Goal: Navigation & Orientation: Find specific page/section

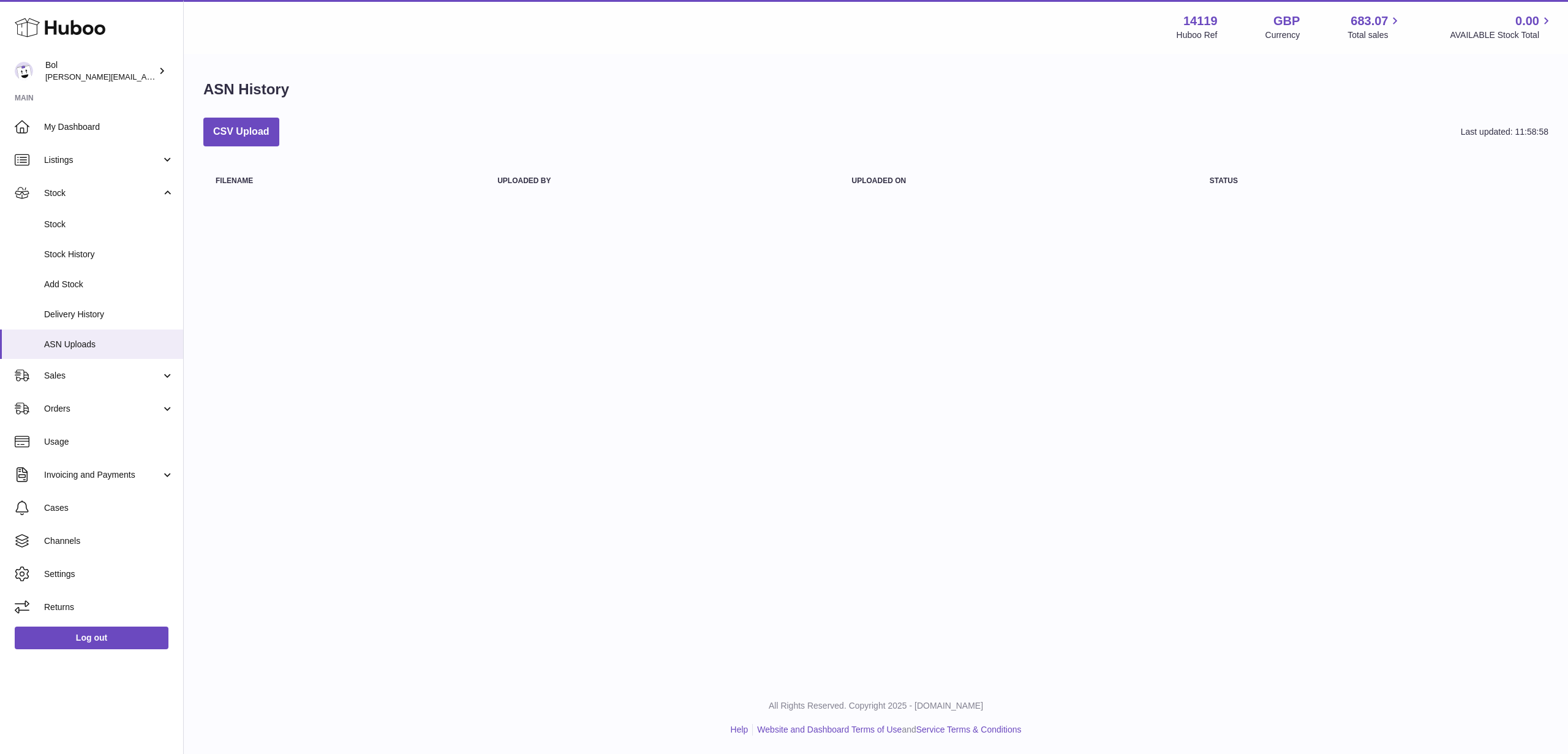
click at [76, 27] on icon at bounding box center [60, 28] width 90 height 24
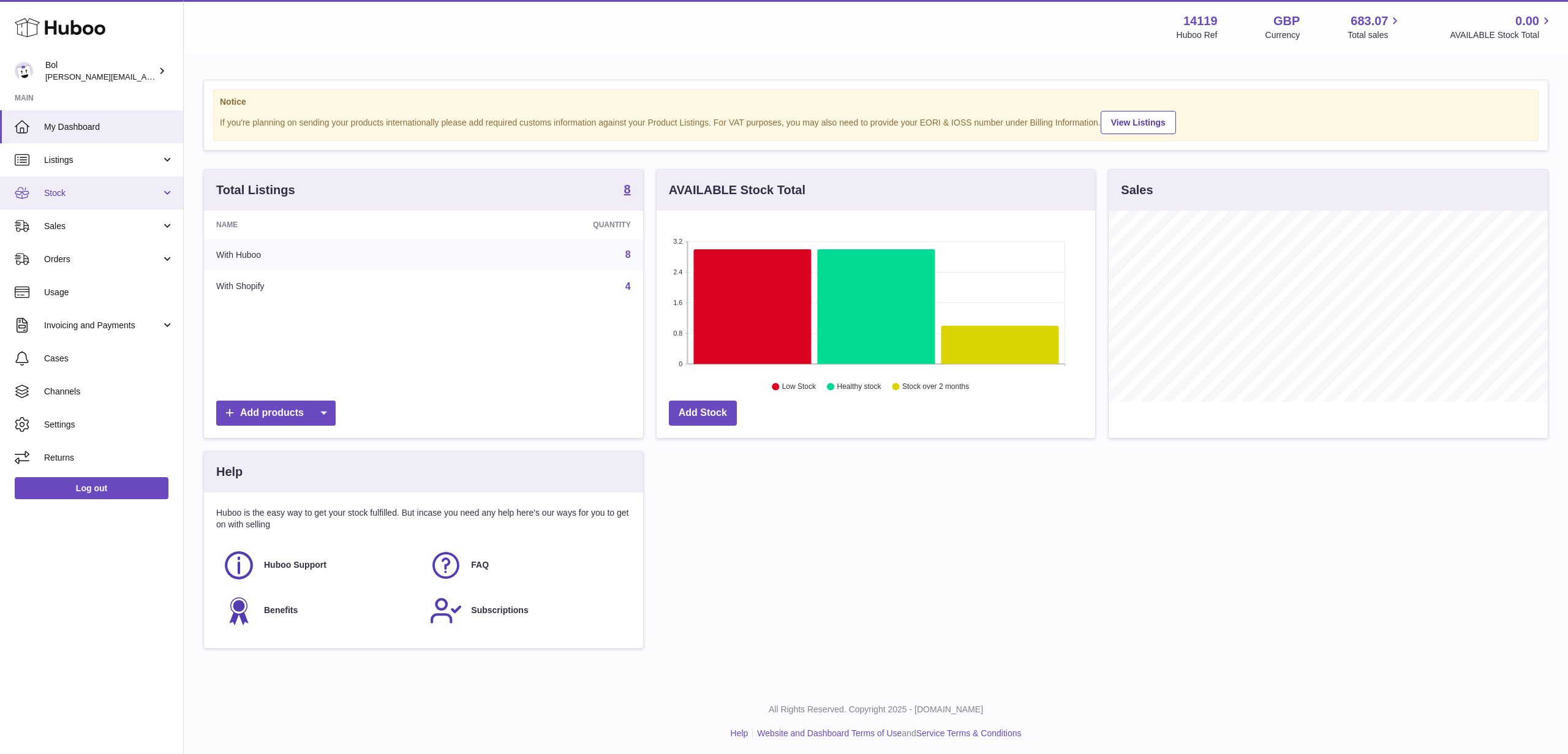
scroll to position [191, 439]
click at [110, 189] on span "Stock" at bounding box center [103, 192] width 117 height 11
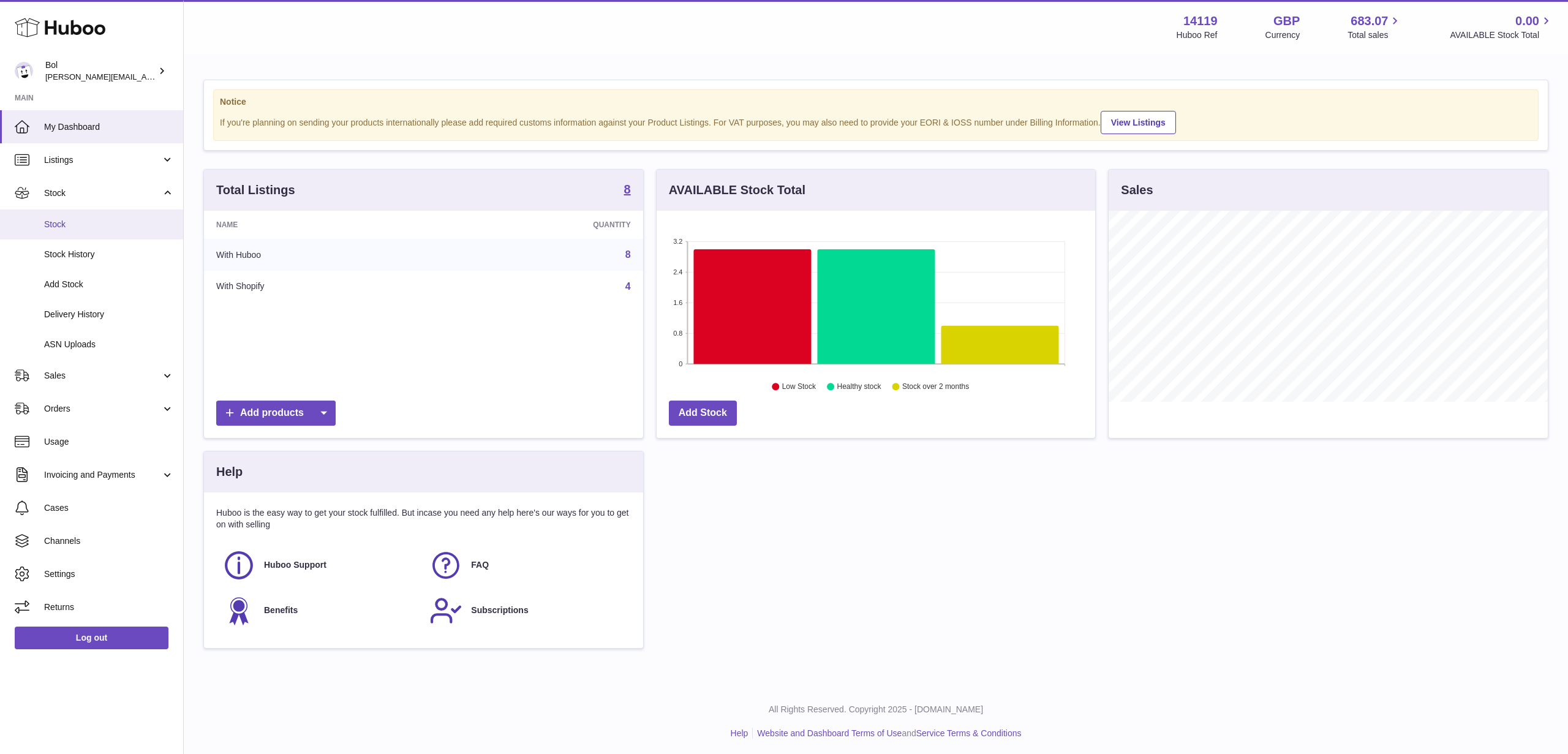
click at [93, 215] on link "Stock" at bounding box center [91, 224] width 184 height 30
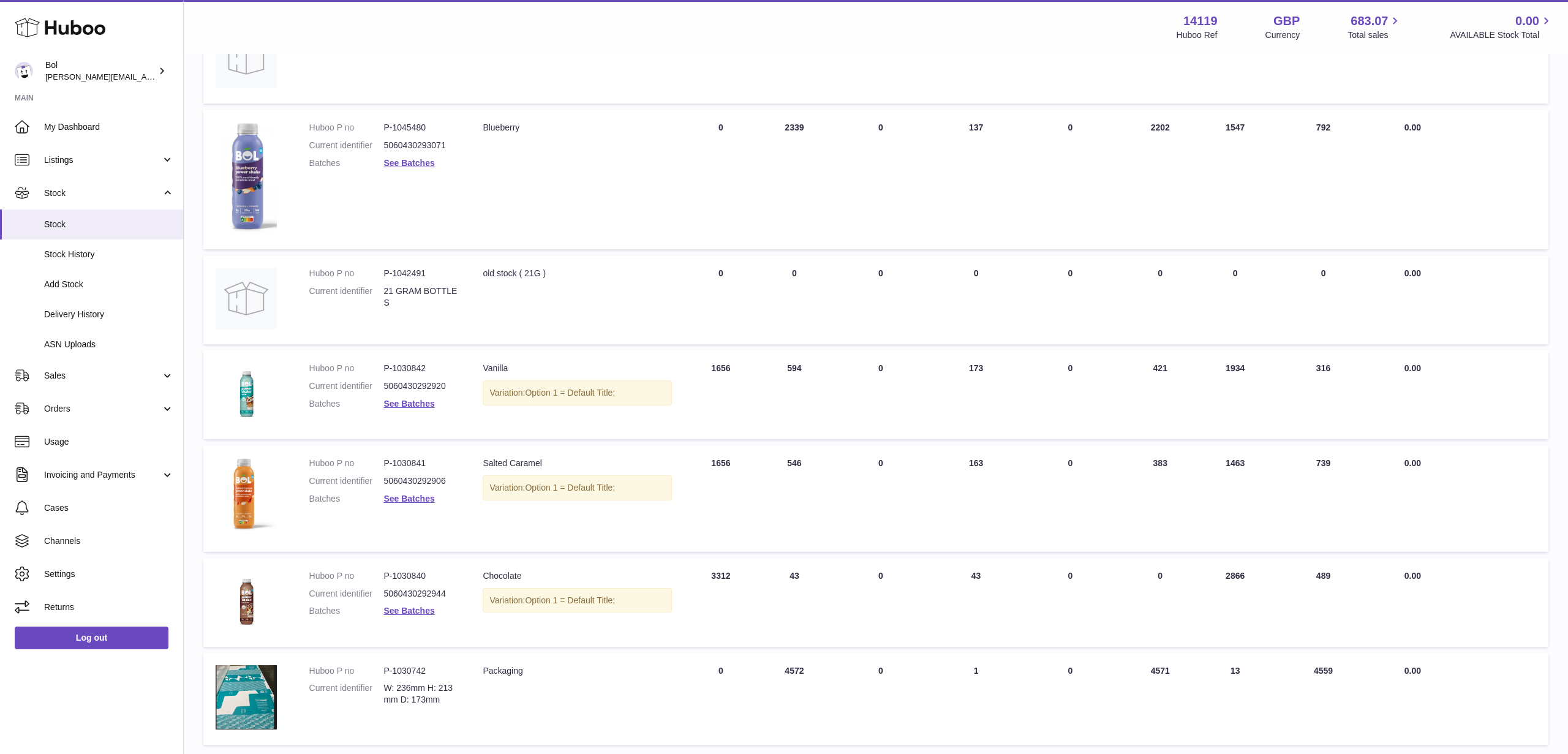
scroll to position [417, 0]
